Goal: Task Accomplishment & Management: Manage account settings

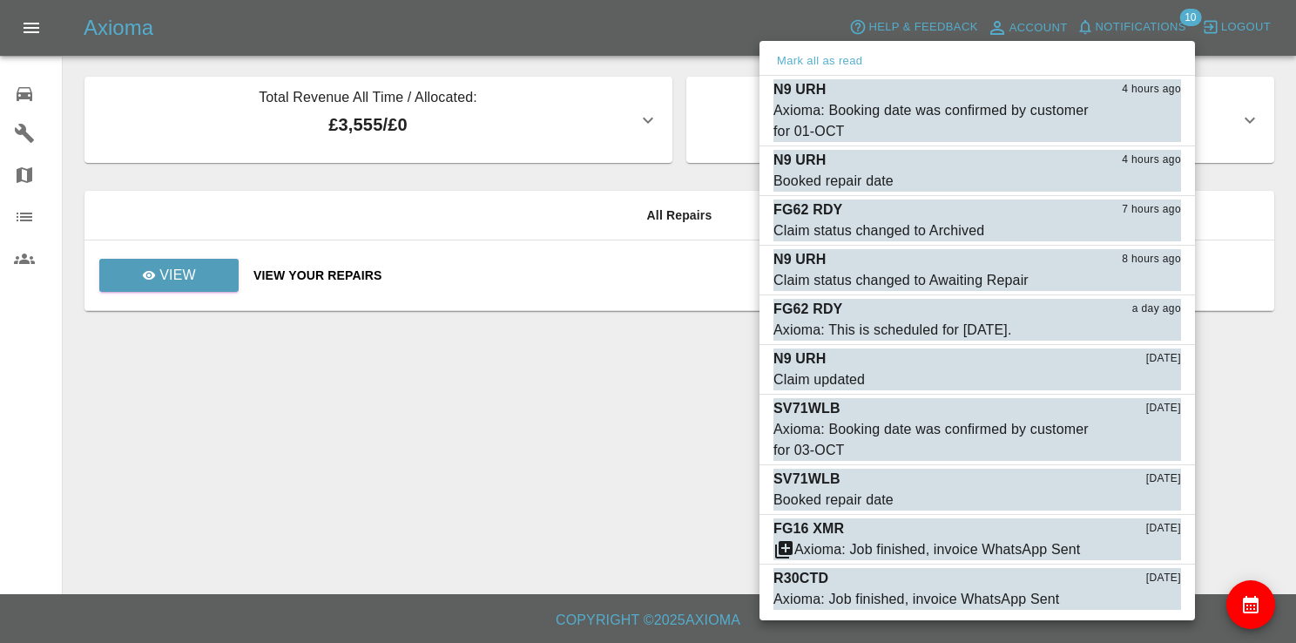
click at [1141, 30] on div at bounding box center [648, 321] width 1296 height 643
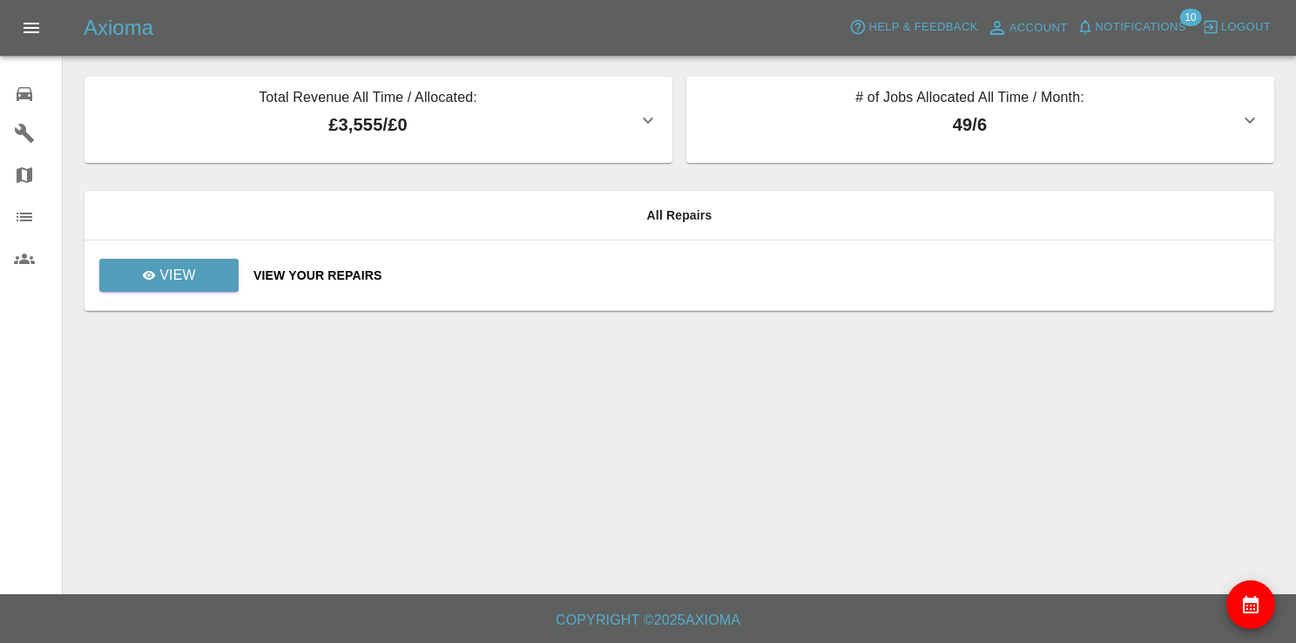
click at [30, 101] on icon at bounding box center [24, 94] width 21 height 21
click at [40, 34] on icon "Open drawer" at bounding box center [31, 27] width 21 height 21
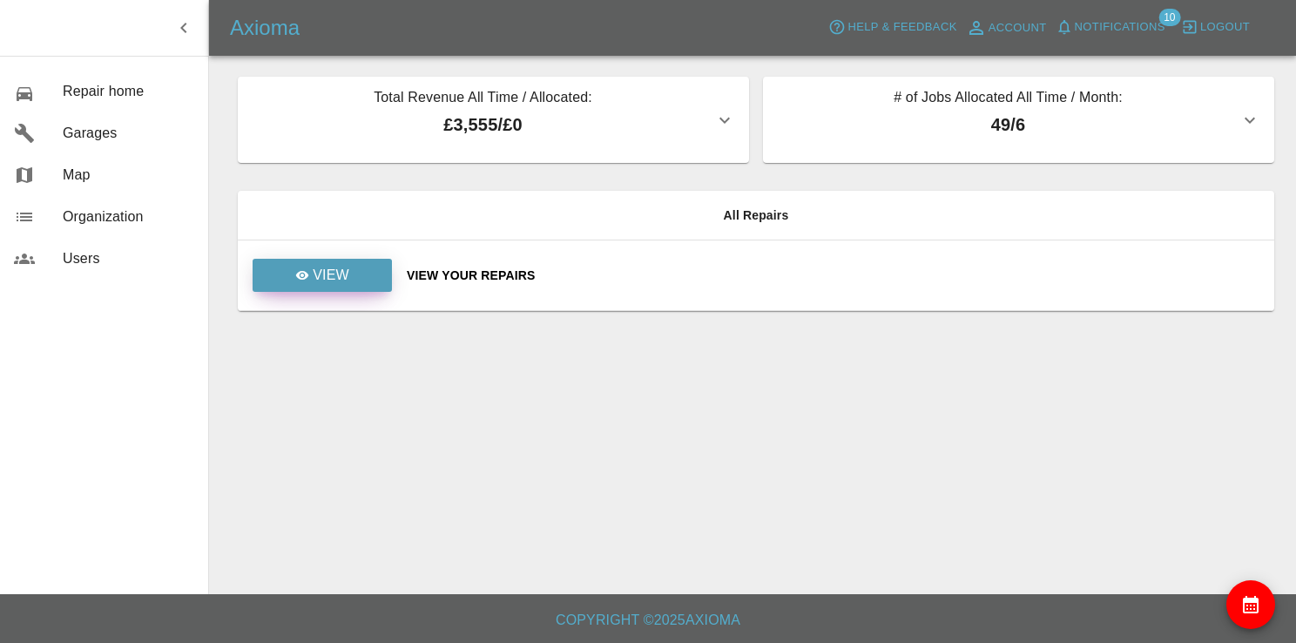
click at [316, 278] on p "View" at bounding box center [331, 275] width 37 height 21
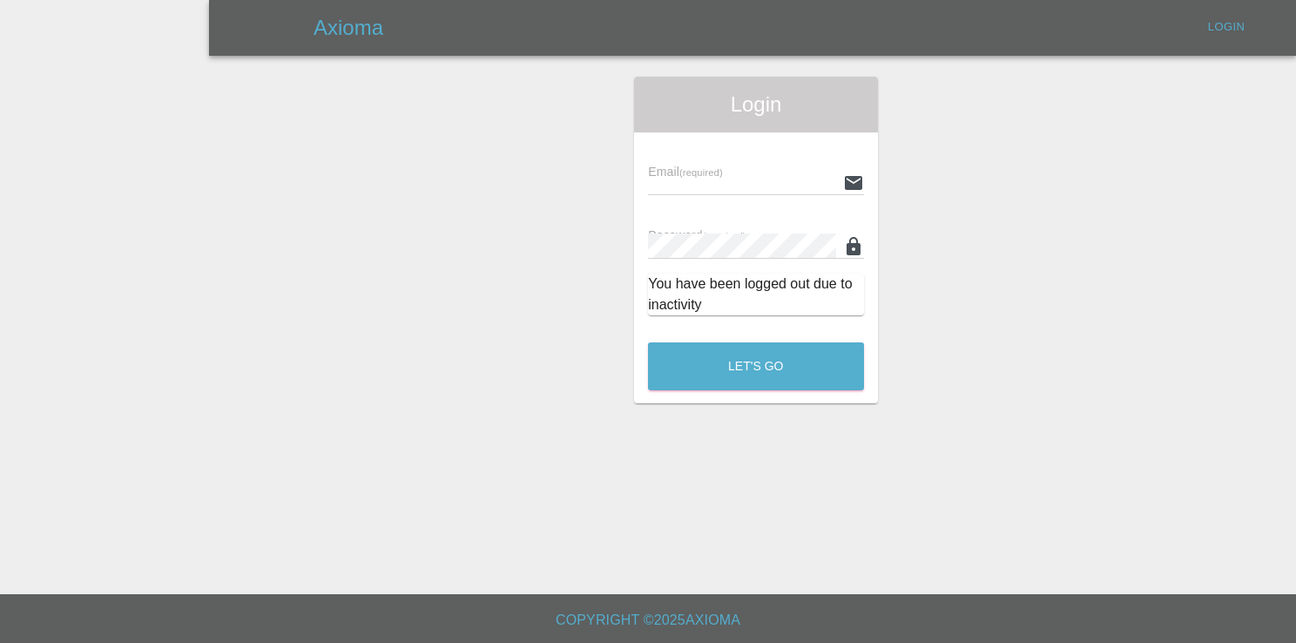
type input "[EMAIL_ADDRESS][DOMAIN_NAME]"
click at [725, 158] on div "Email (required) [EMAIL_ADDRESS][DOMAIN_NAME]" at bounding box center [756, 170] width 216 height 49
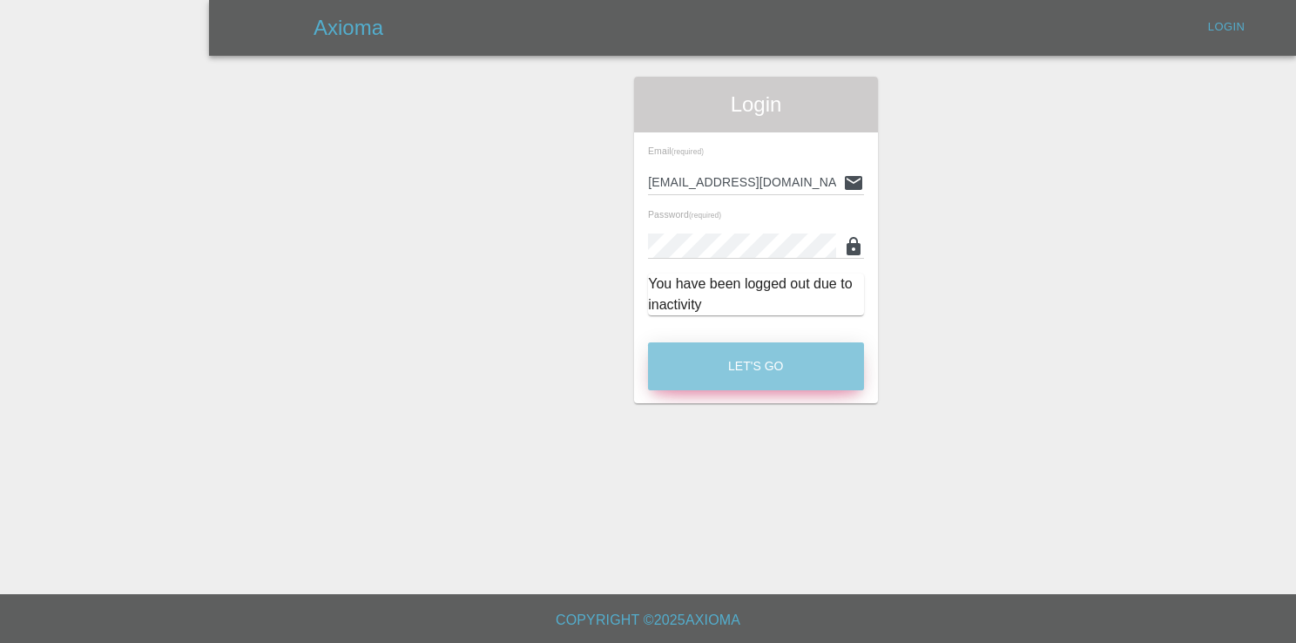
click at [763, 379] on button "Let's Go" at bounding box center [756, 366] width 216 height 48
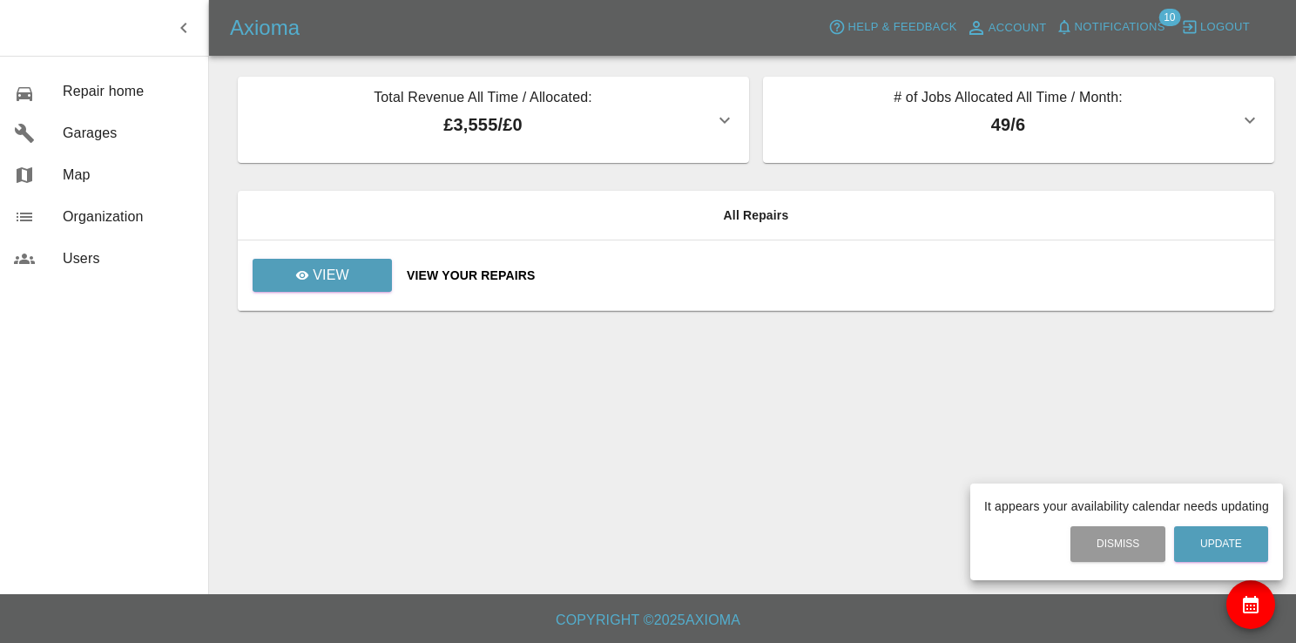
click at [1104, 27] on div at bounding box center [648, 321] width 1296 height 643
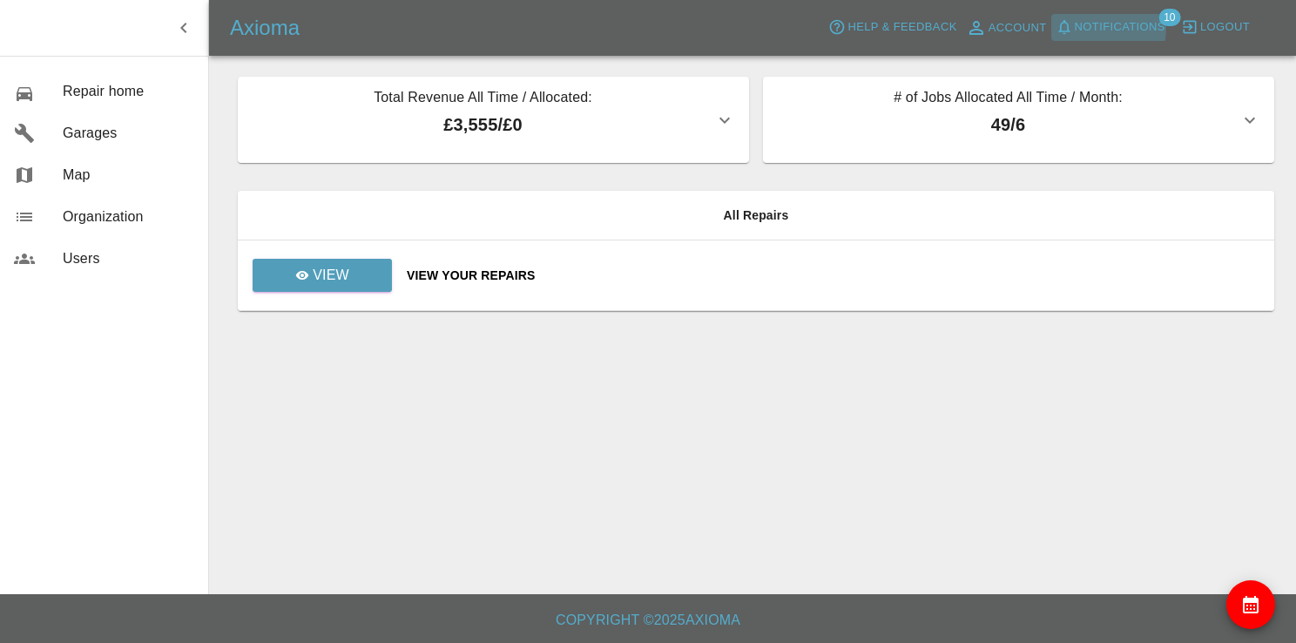
click at [1104, 28] on span "Notifications" at bounding box center [1120, 27] width 91 height 20
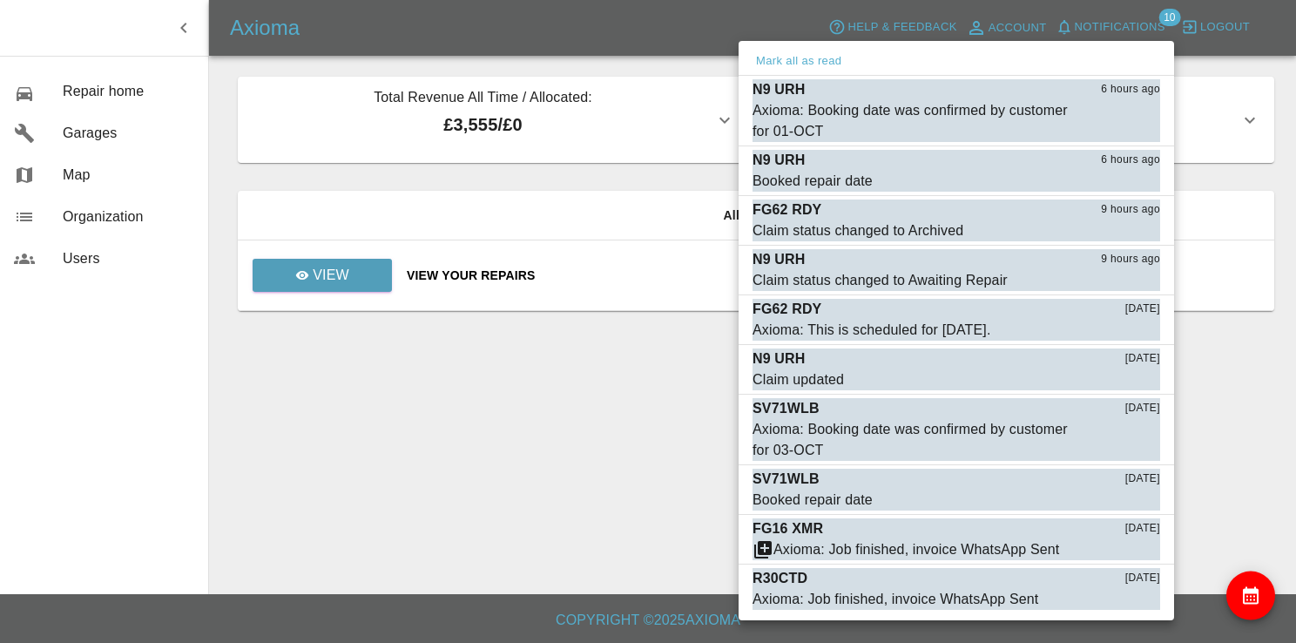
click at [380, 167] on div at bounding box center [648, 321] width 1296 height 643
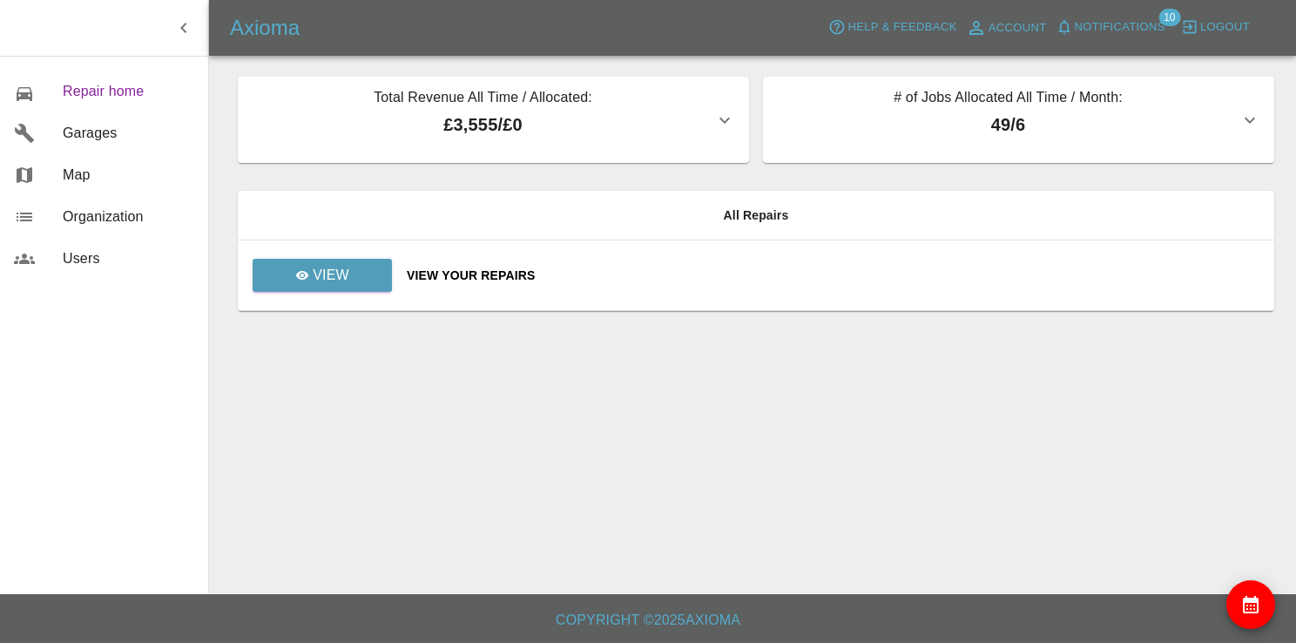
click at [93, 100] on link "0 Repair home" at bounding box center [104, 92] width 208 height 42
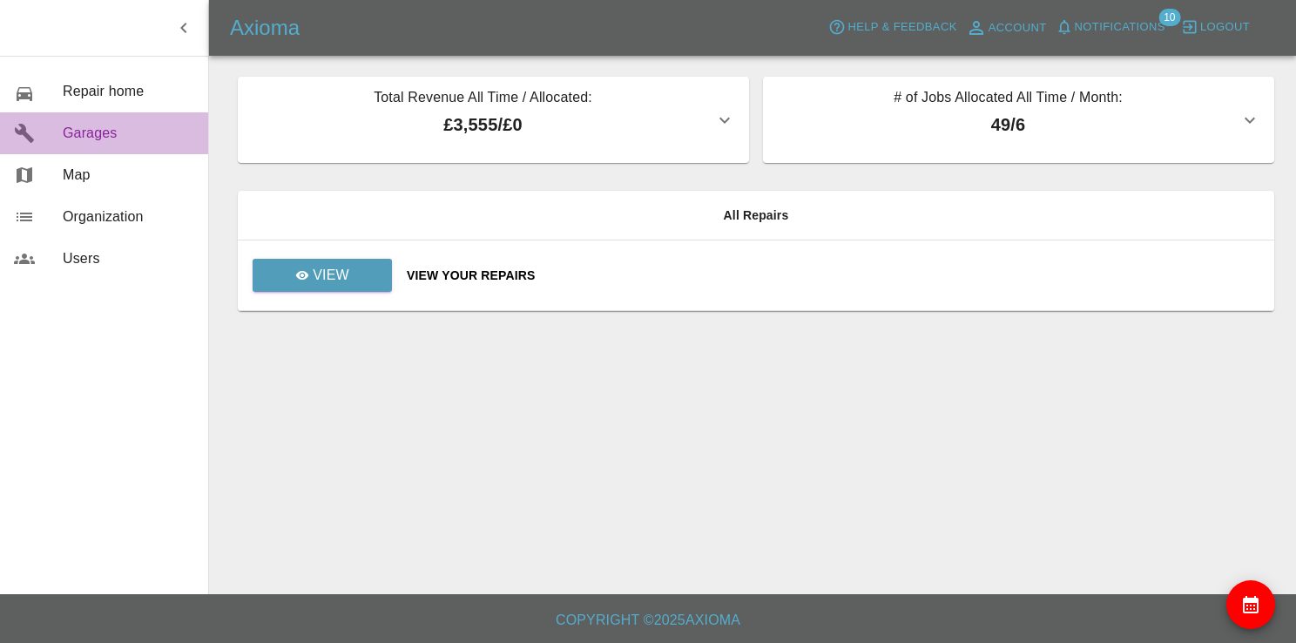
click at [150, 131] on span "Garages" at bounding box center [129, 133] width 132 height 21
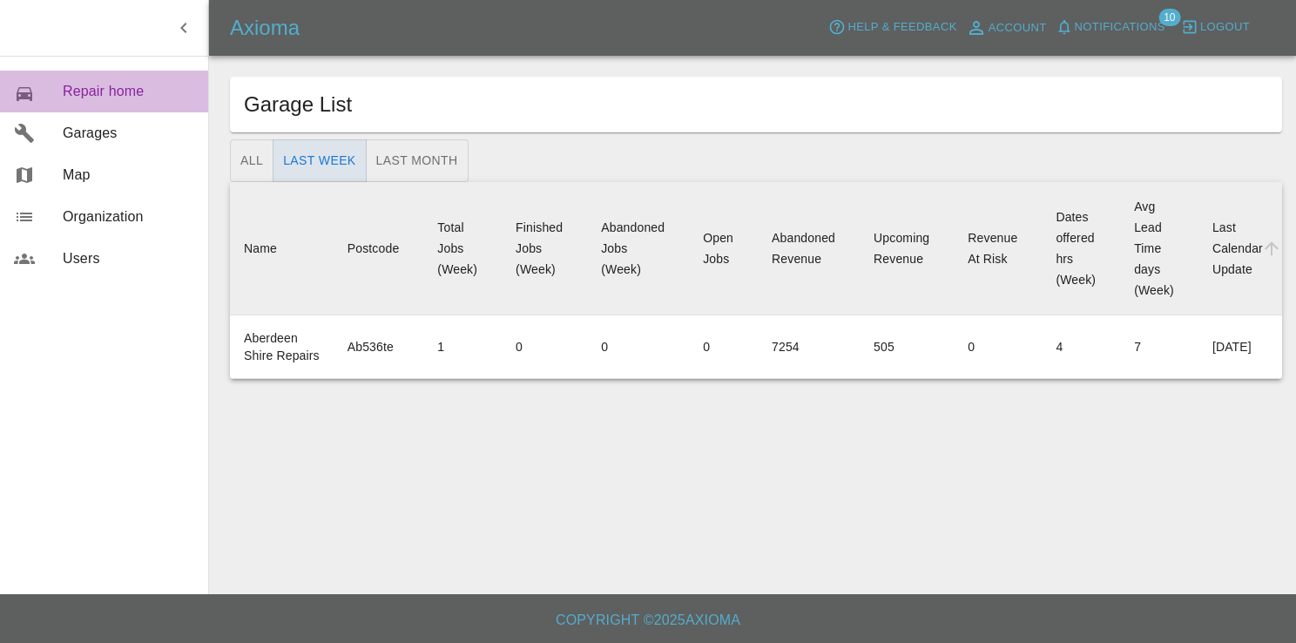
click at [139, 103] on link "0 Repair home" at bounding box center [104, 92] width 208 height 42
